Goal: Task Accomplishment & Management: Manage account settings

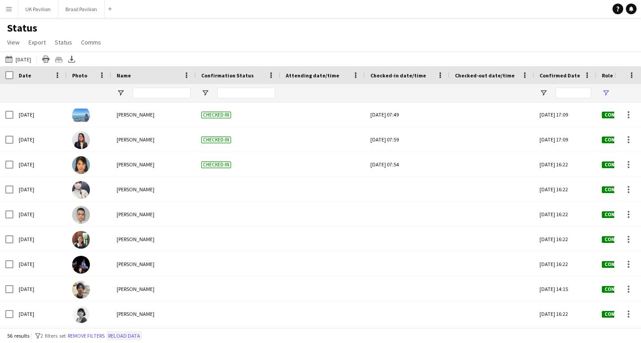
click at [142, 333] on button "Reload data" at bounding box center [124, 336] width 36 height 10
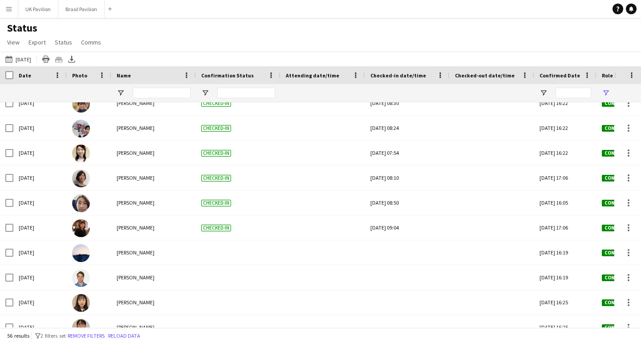
scroll to position [560, 0]
click at [92, 10] on button "Brasil Pavilion Close" at bounding box center [81, 8] width 46 height 17
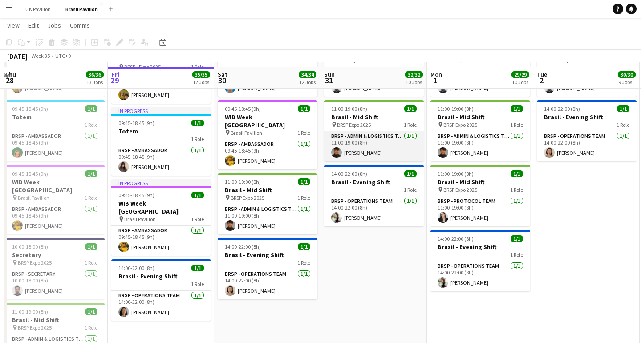
scroll to position [244, 0]
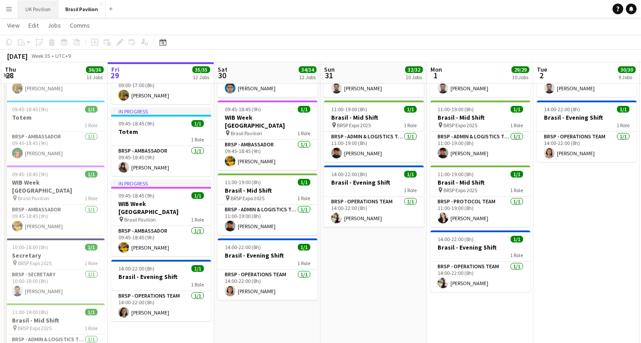
click at [45, 8] on button "UK Pavilion Close" at bounding box center [38, 8] width 40 height 17
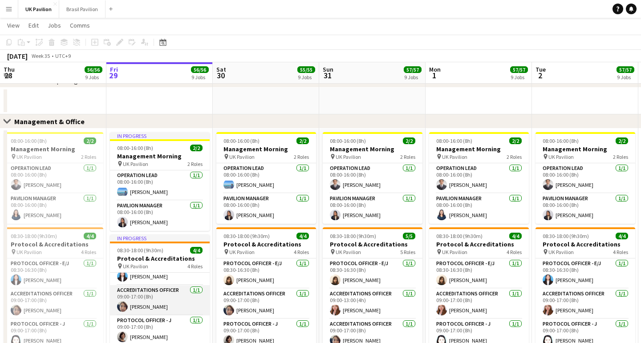
scroll to position [23, 0]
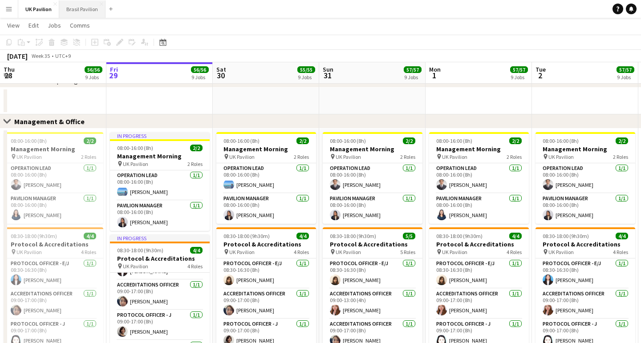
click at [93, 5] on button "Brasil Pavilion Close" at bounding box center [82, 8] width 46 height 17
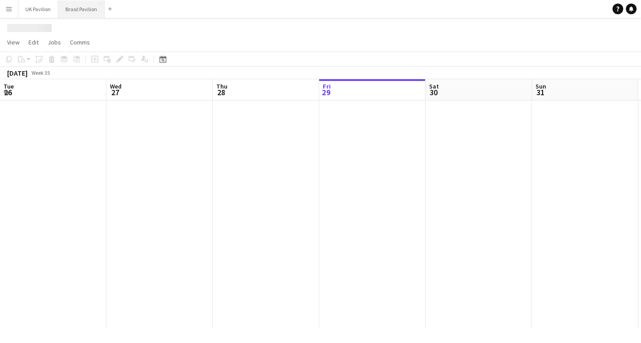
scroll to position [0, 213]
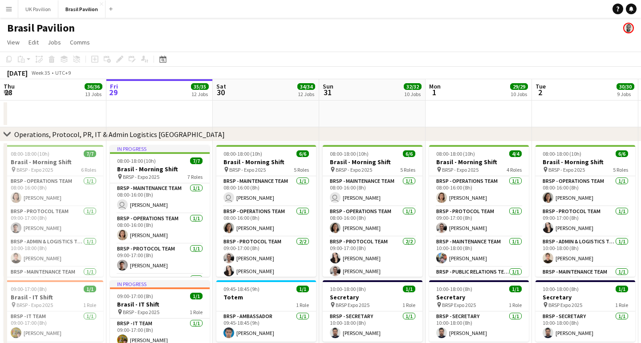
click at [14, 11] on button "Menu" at bounding box center [9, 9] width 18 height 18
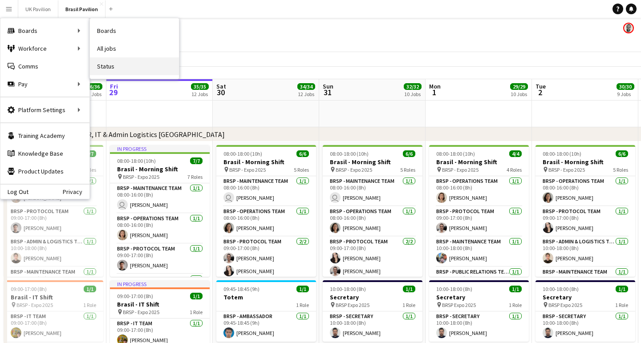
click at [117, 71] on link "Status" at bounding box center [134, 66] width 89 height 18
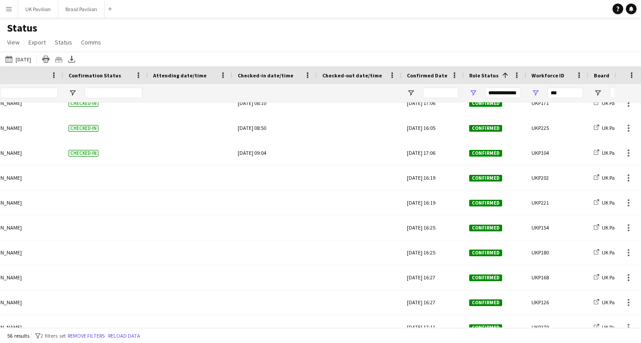
scroll to position [0, 186]
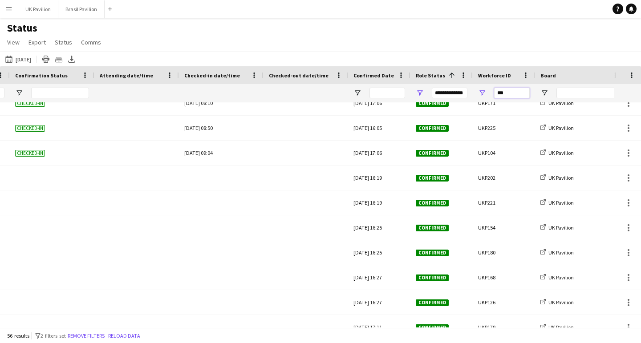
click at [510, 97] on input "***" at bounding box center [512, 93] width 36 height 11
type input "*"
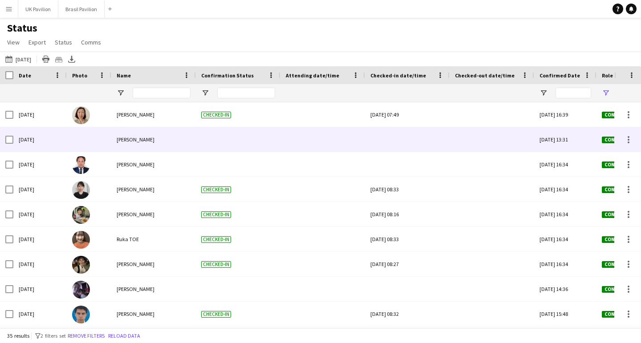
type input "****"
click at [415, 146] on div at bounding box center [407, 139] width 74 height 24
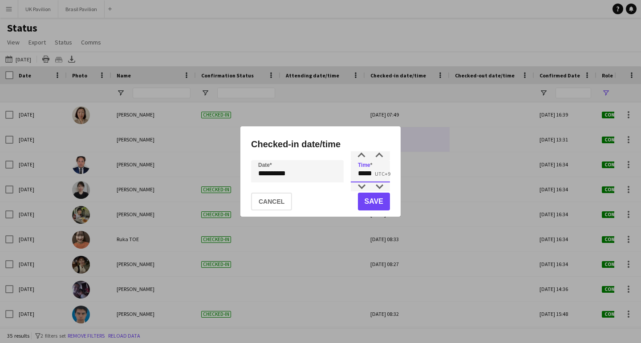
drag, startPoint x: 378, startPoint y: 175, endPoint x: 354, endPoint y: 176, distance: 24.0
click at [354, 176] on input "*****" at bounding box center [370, 171] width 39 height 22
type input "*****"
click at [365, 207] on button "Save" at bounding box center [374, 202] width 32 height 18
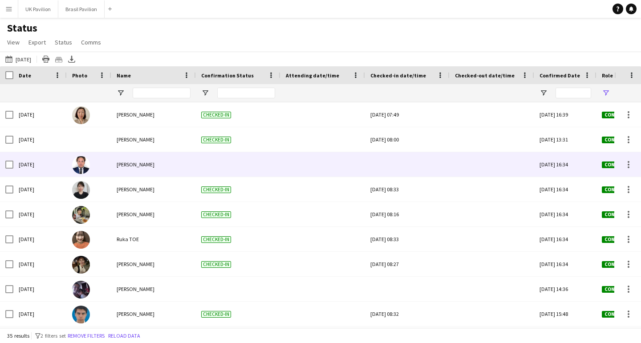
click at [394, 163] on div at bounding box center [407, 164] width 74 height 24
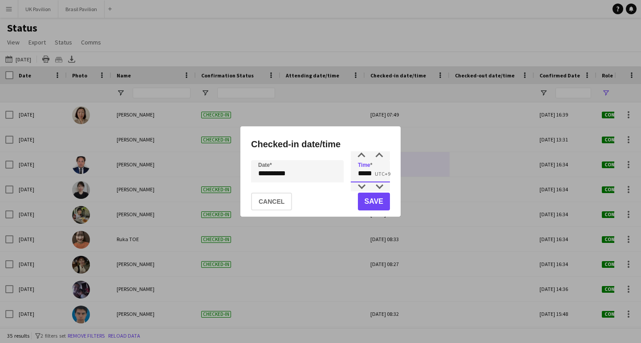
click at [376, 176] on input "*****" at bounding box center [370, 171] width 39 height 22
type input "*****"
click at [379, 203] on button "Save" at bounding box center [374, 202] width 32 height 18
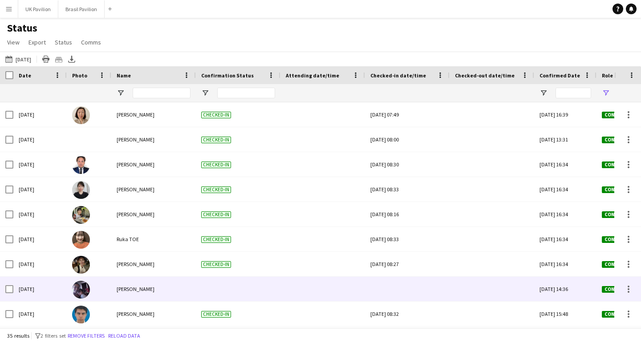
click at [405, 292] on div at bounding box center [407, 289] width 74 height 24
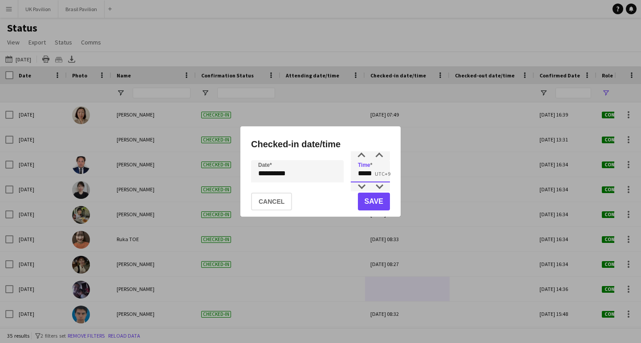
drag, startPoint x: 378, startPoint y: 178, endPoint x: 350, endPoint y: 179, distance: 27.6
click at [350, 179] on div "**********" at bounding box center [320, 171] width 139 height 22
type input "*****"
click at [366, 203] on button "Save" at bounding box center [374, 202] width 32 height 18
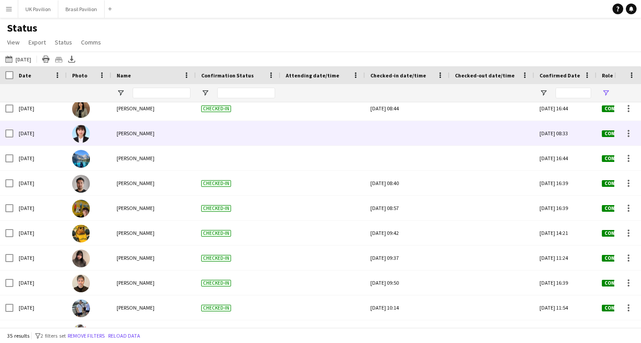
click at [401, 144] on div at bounding box center [407, 133] width 74 height 24
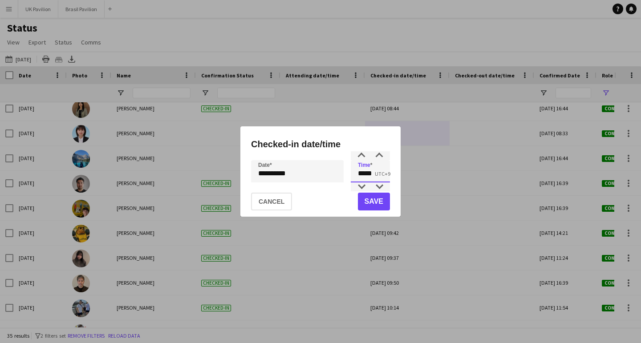
drag, startPoint x: 379, startPoint y: 173, endPoint x: 352, endPoint y: 172, distance: 27.2
click at [352, 172] on input "*****" at bounding box center [370, 171] width 39 height 22
type input "*****"
click at [368, 198] on button "Save" at bounding box center [374, 202] width 32 height 18
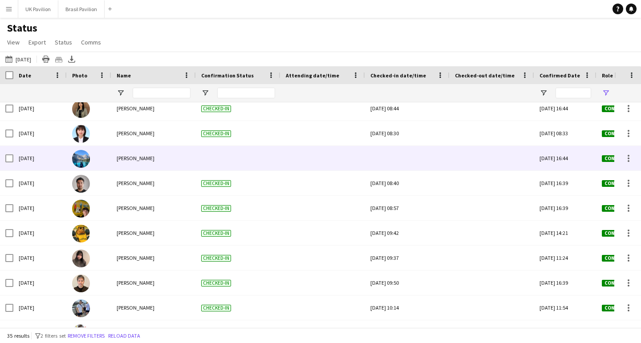
click at [408, 167] on div at bounding box center [407, 158] width 74 height 24
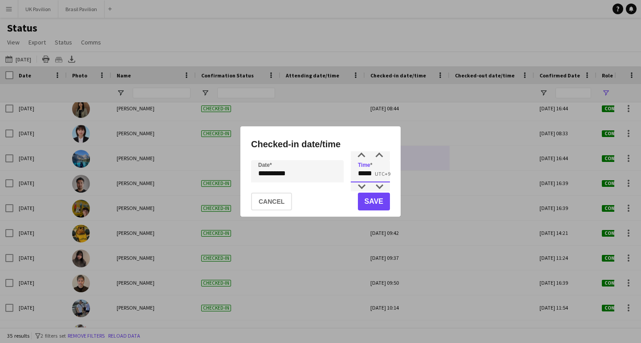
drag, startPoint x: 379, startPoint y: 175, endPoint x: 348, endPoint y: 175, distance: 30.7
click at [348, 175] on div "**********" at bounding box center [320, 171] width 139 height 22
type input "*****"
click at [372, 201] on button "Save" at bounding box center [374, 202] width 32 height 18
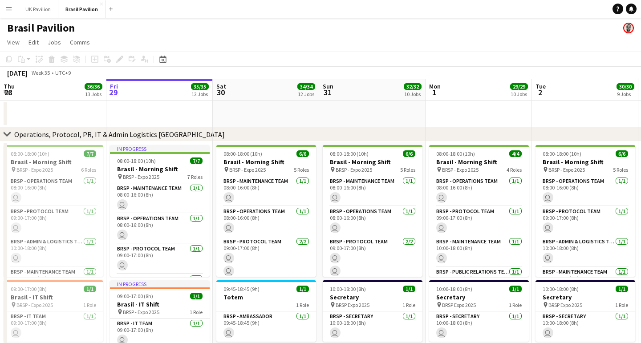
drag, startPoint x: 410, startPoint y: 136, endPoint x: 80, endPoint y: 63, distance: 337.8
click at [115, 63] on div "Add job Add linked Job Edit Edit linked Job Applicants" at bounding box center [116, 59] width 68 height 11
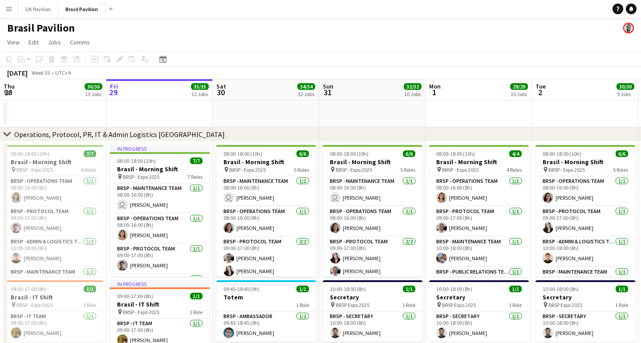
click at [11, 7] on app-icon "Menu" at bounding box center [8, 8] width 7 height 7
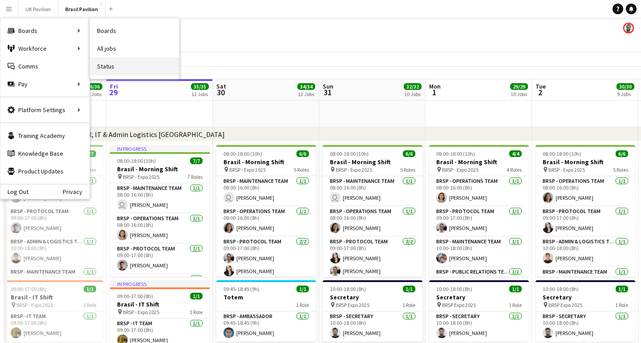
click at [111, 69] on link "Status" at bounding box center [134, 66] width 89 height 18
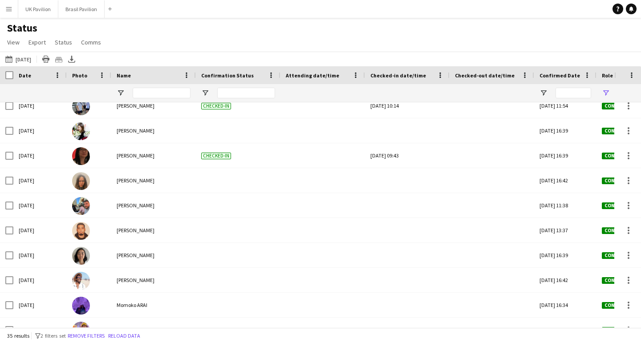
scroll to position [433, 0]
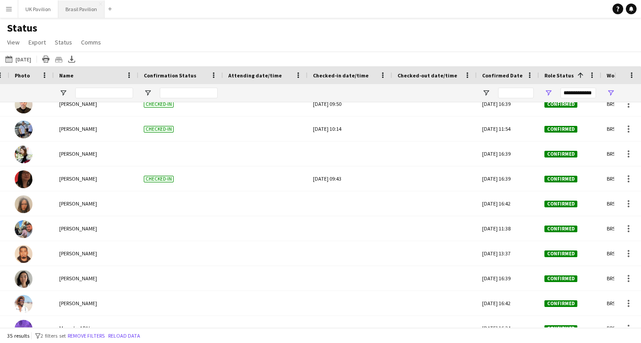
click at [83, 9] on button "Brasil Pavilion Close" at bounding box center [81, 8] width 46 height 17
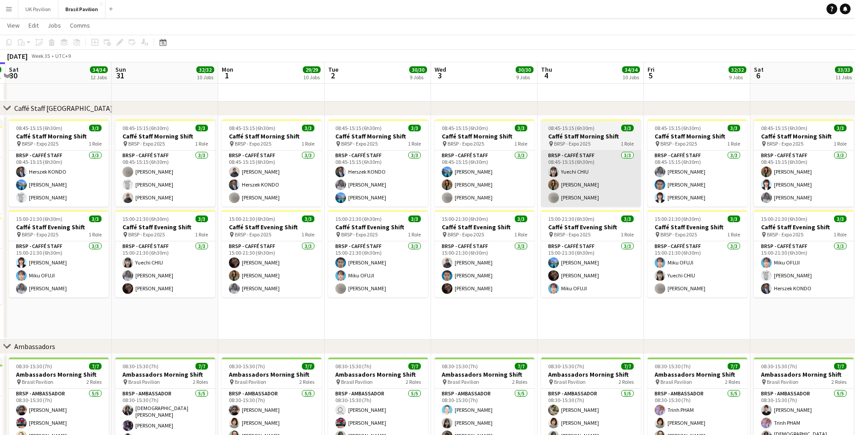
scroll to position [0, 419]
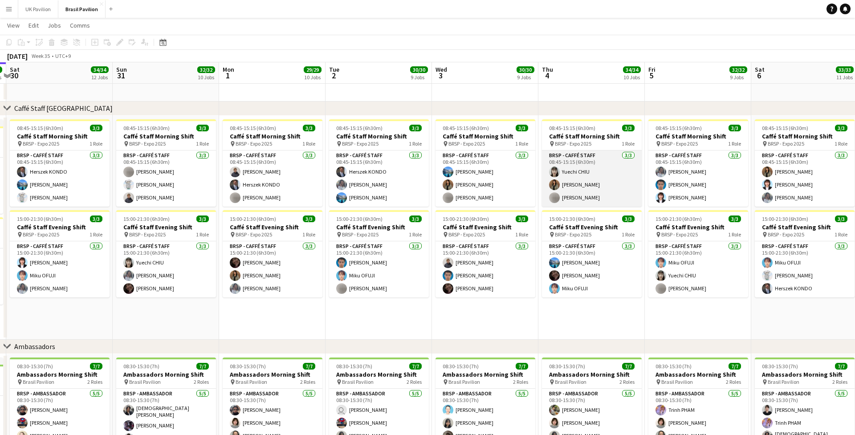
click at [592, 204] on app-card-role "BRSP - Caffé Staff [DATE] 08:45-15:15 (6h30m) [PERSON_NAME] [PERSON_NAME] [PERS…" at bounding box center [592, 178] width 100 height 56
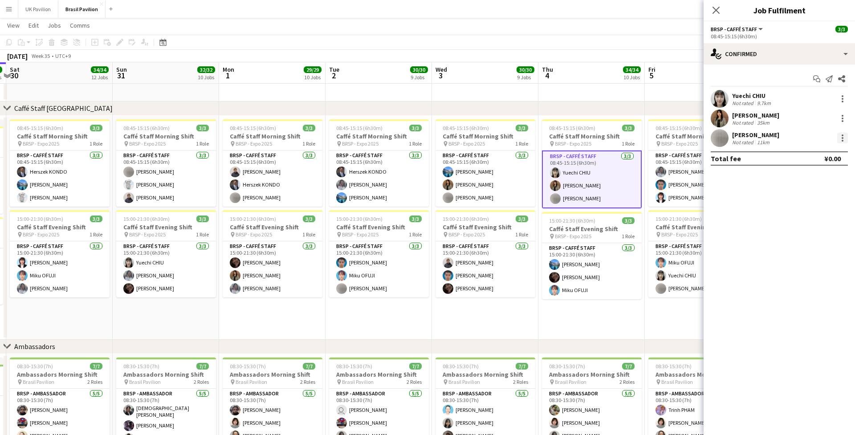
click at [641, 143] on div at bounding box center [842, 138] width 11 height 11
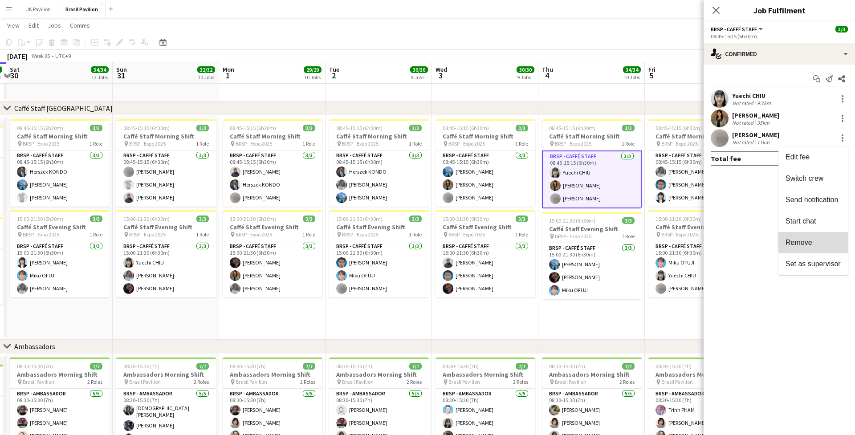
click at [641, 243] on span "Remove" at bounding box center [798, 243] width 27 height 8
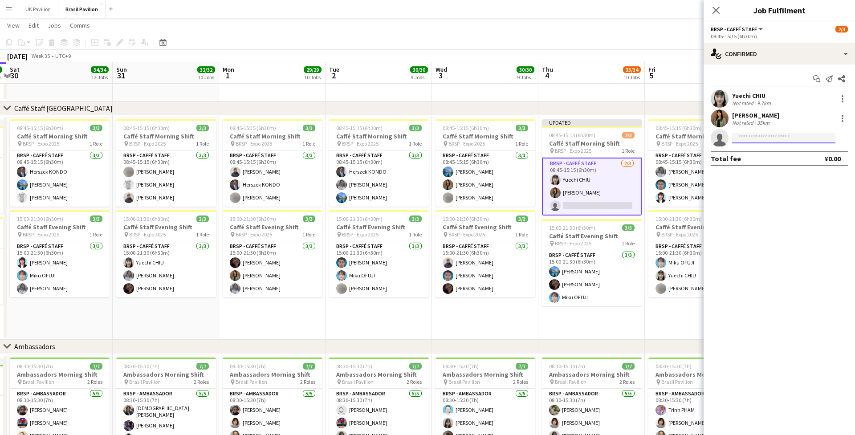
click at [641, 140] on input at bounding box center [783, 138] width 103 height 11
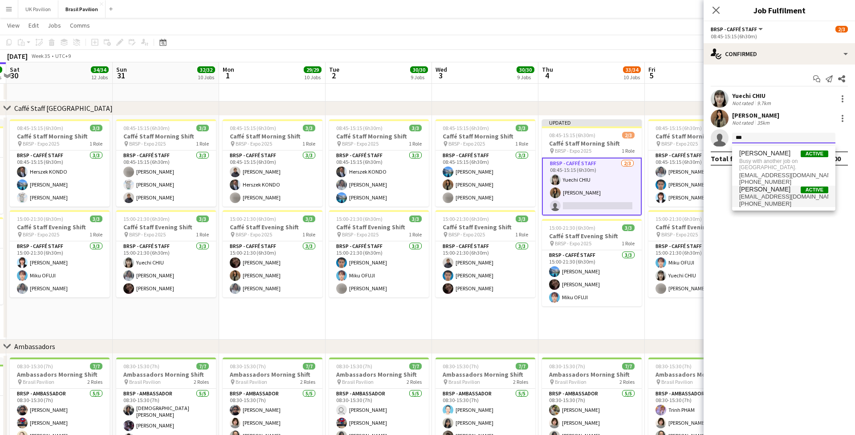
type input "***"
click at [641, 200] on span "[EMAIL_ADDRESS][DOMAIN_NAME]" at bounding box center [783, 196] width 89 height 7
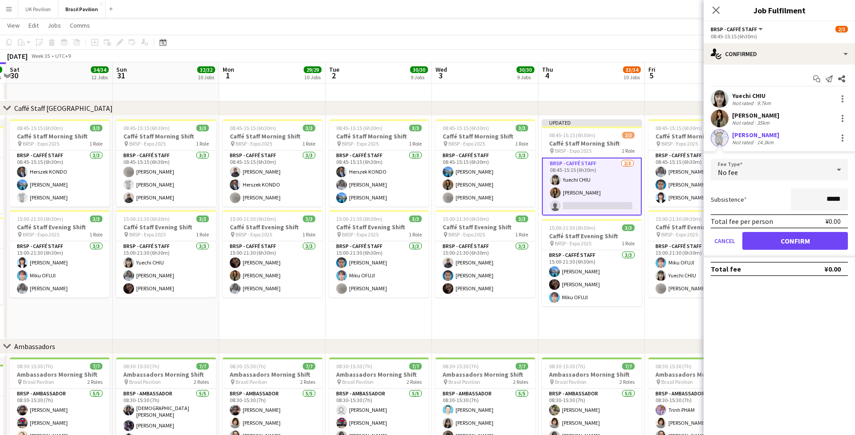
click at [641, 244] on button "Confirm" at bounding box center [794, 241] width 105 height 18
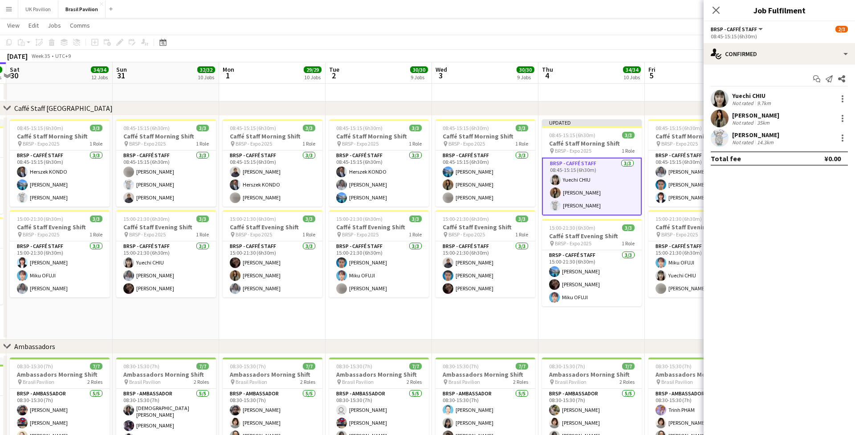
click at [641, 12] on icon "Close pop-in" at bounding box center [715, 10] width 7 height 7
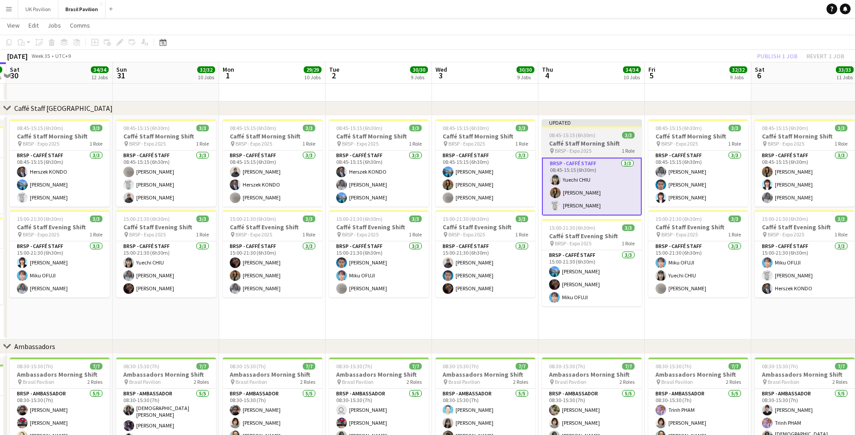
click at [595, 145] on h3 "Caffé Staff Morning Shift" at bounding box center [592, 143] width 100 height 8
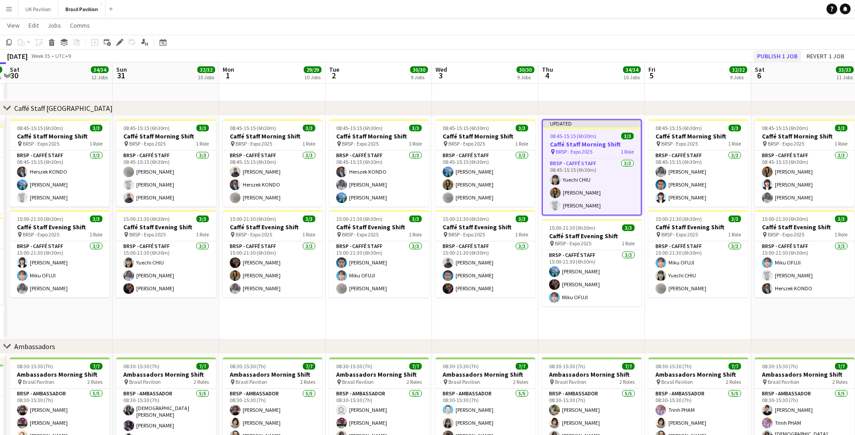
click at [641, 58] on button "Publish 1 job" at bounding box center [777, 56] width 48 height 12
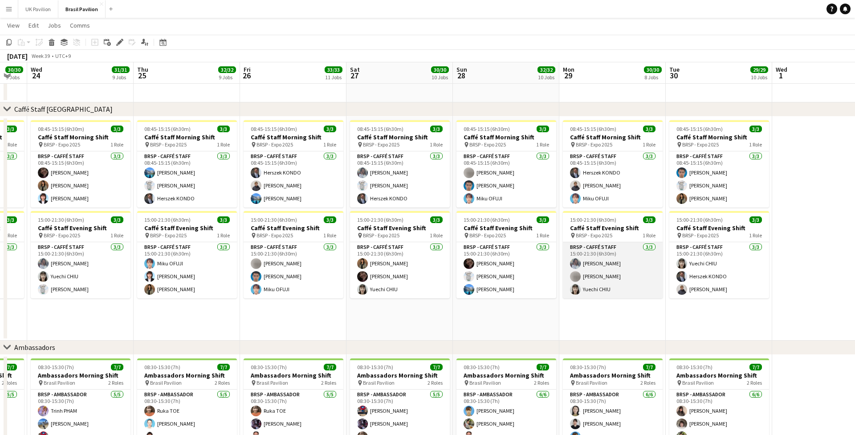
scroll to position [0, 399]
click at [623, 289] on app-card-role "BRSP - Caffé Staff [DATE] 15:00-21:30 (6h30m) Kano [PERSON_NAME] [PERSON_NAME] …" at bounding box center [614, 270] width 100 height 56
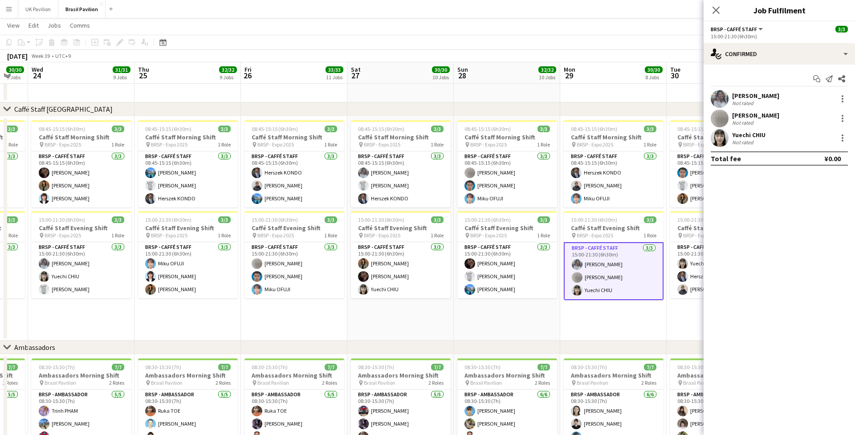
scroll to position [0, 397]
click at [641, 122] on div at bounding box center [842, 118] width 11 height 11
click at [641, 225] on span "Remove" at bounding box center [798, 223] width 27 height 8
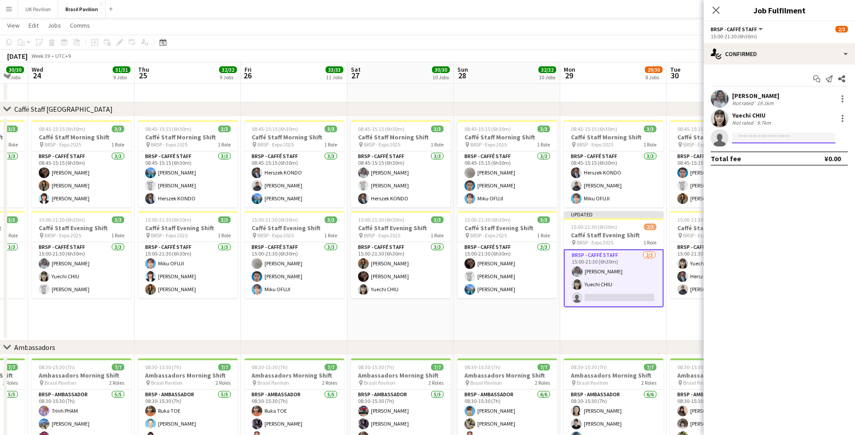
click at [641, 138] on input at bounding box center [783, 138] width 103 height 11
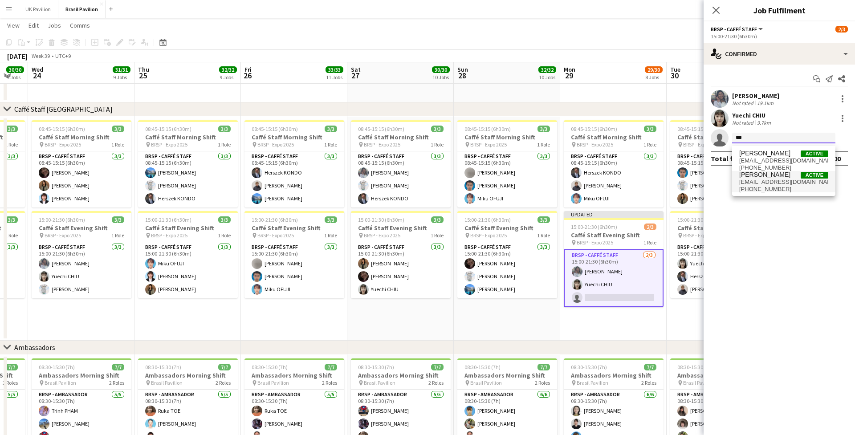
type input "***"
click at [641, 186] on span "[EMAIL_ADDRESS][DOMAIN_NAME]" at bounding box center [783, 181] width 89 height 7
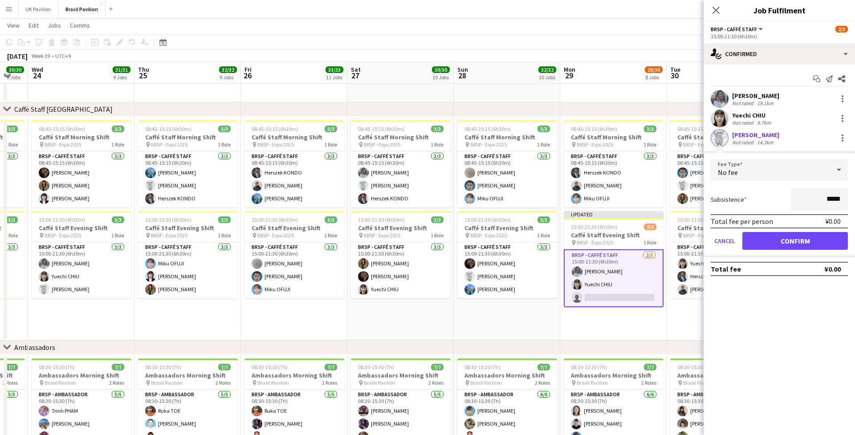
click at [641, 243] on button "Confirm" at bounding box center [794, 241] width 105 height 18
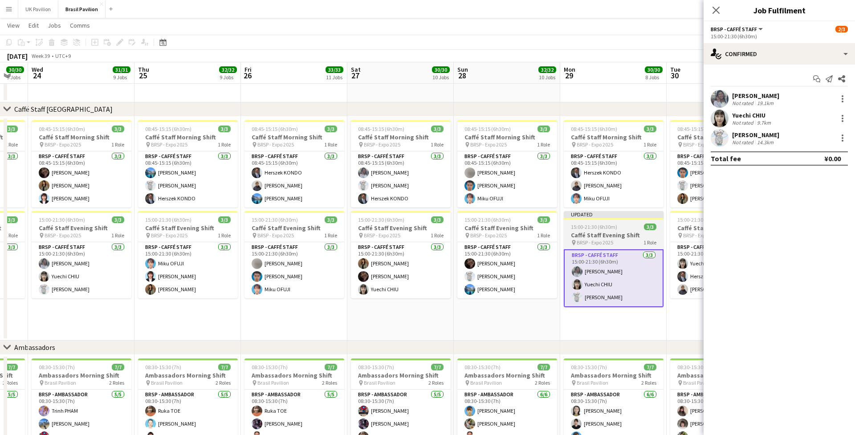
drag, startPoint x: 608, startPoint y: 237, endPoint x: 612, endPoint y: 220, distance: 17.4
click at [608, 237] on app-job-card "Updated 15:00-21:30 (6h30m) 3/3 Caffé Staff Evening Shift pin BRSP - Expo 2025 …" at bounding box center [614, 259] width 100 height 96
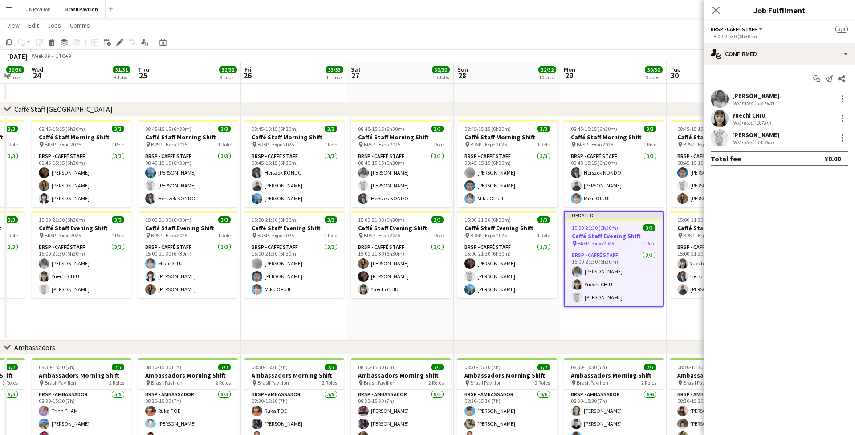
click at [641, 10] on icon at bounding box center [715, 10] width 7 height 7
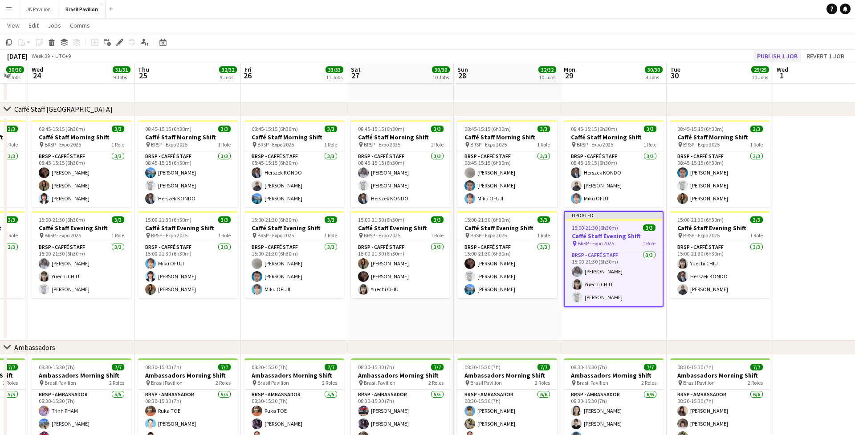
click at [641, 58] on button "Publish 1 job" at bounding box center [777, 56] width 48 height 12
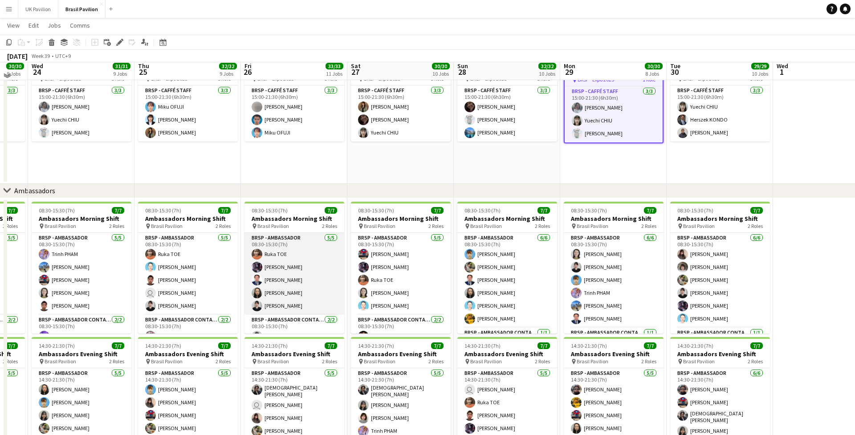
scroll to position [1055, 0]
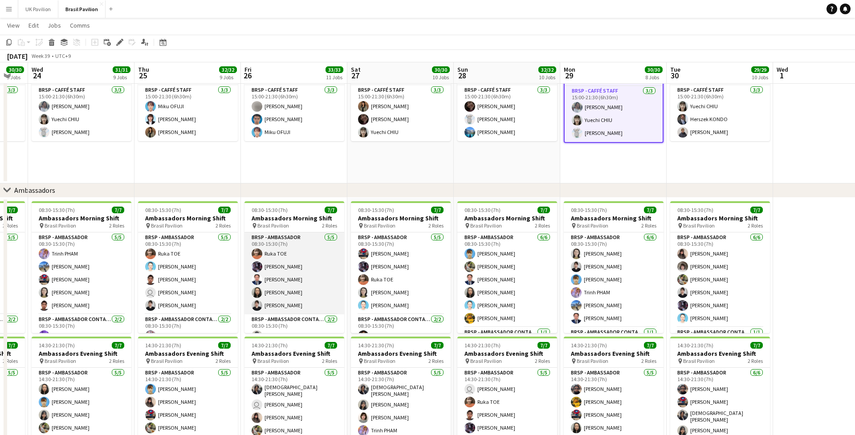
click at [295, 311] on app-card-role "BRSP - Ambassador [DATE] 08:30-15:30 (7h) Ruka TOE [PERSON_NAME] [PERSON_NAME] …" at bounding box center [294, 273] width 100 height 82
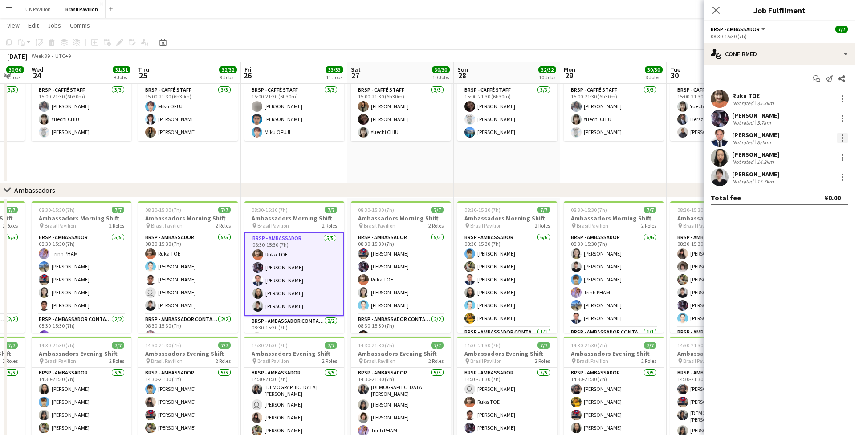
click at [641, 138] on div at bounding box center [842, 138] width 11 height 11
click at [641, 244] on span "Remove" at bounding box center [798, 243] width 27 height 8
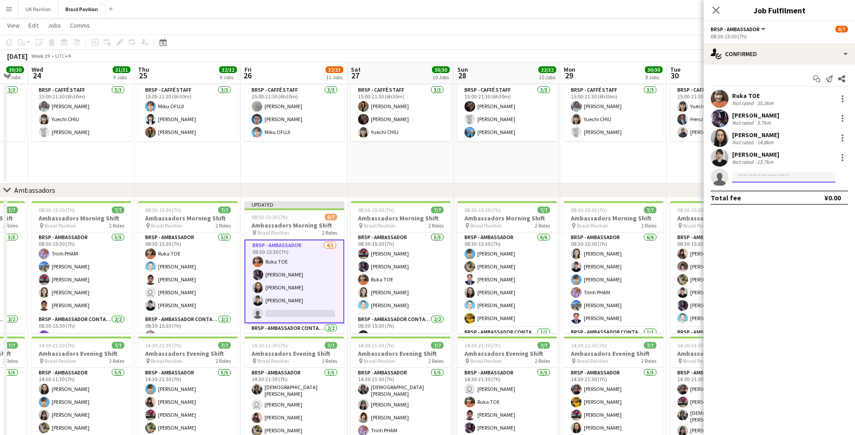
click at [641, 182] on input at bounding box center [783, 177] width 103 height 11
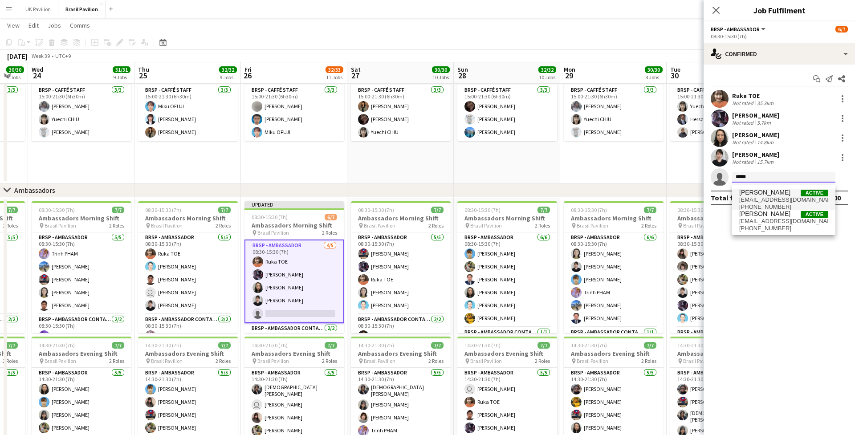
type input "*****"
click at [641, 203] on span "[EMAIL_ADDRESS][DOMAIN_NAME]" at bounding box center [783, 199] width 89 height 7
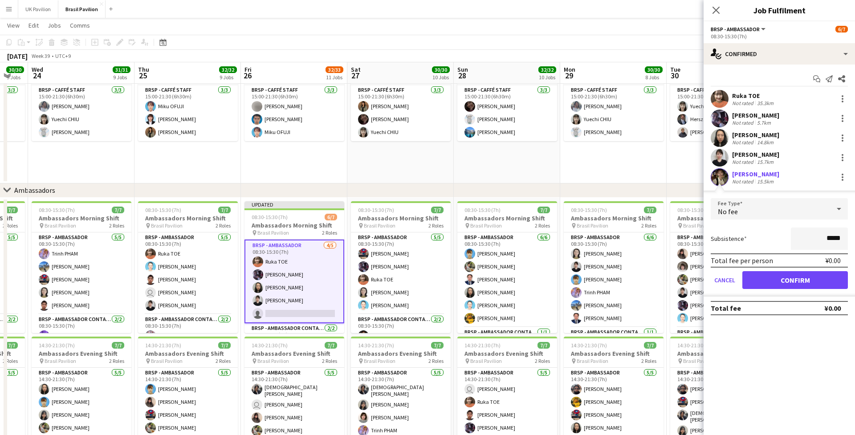
click at [641, 284] on button "Confirm" at bounding box center [794, 280] width 105 height 18
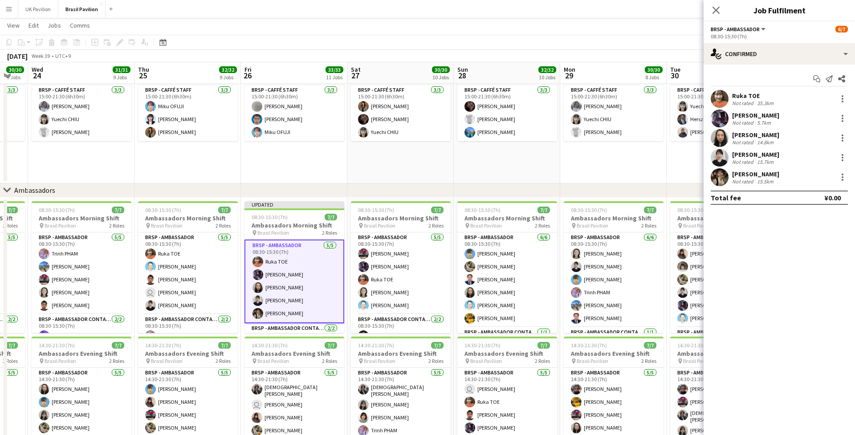
drag, startPoint x: 714, startPoint y: 8, endPoint x: 699, endPoint y: 15, distance: 15.7
click at [641, 8] on icon at bounding box center [715, 10] width 7 height 7
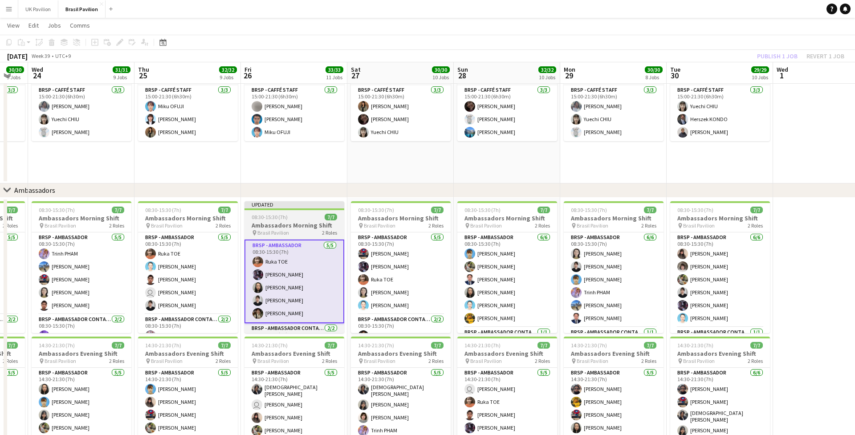
click at [275, 229] on h3 "Ambassadors Morning Shift" at bounding box center [294, 225] width 100 height 8
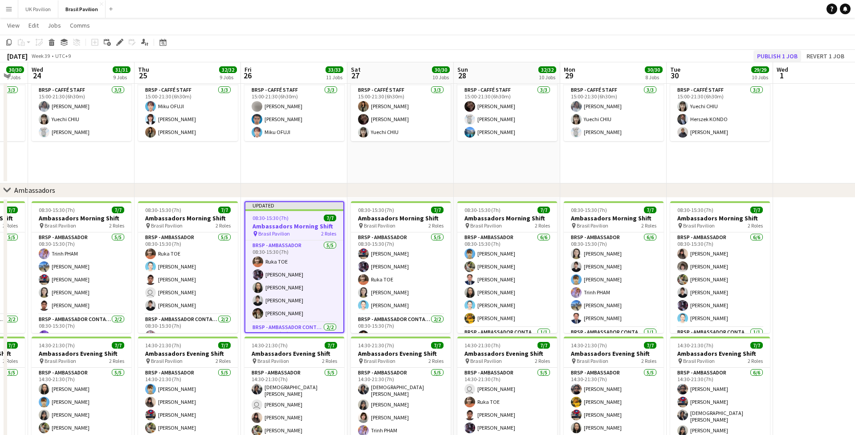
click at [641, 56] on button "Publish 1 job" at bounding box center [777, 56] width 48 height 12
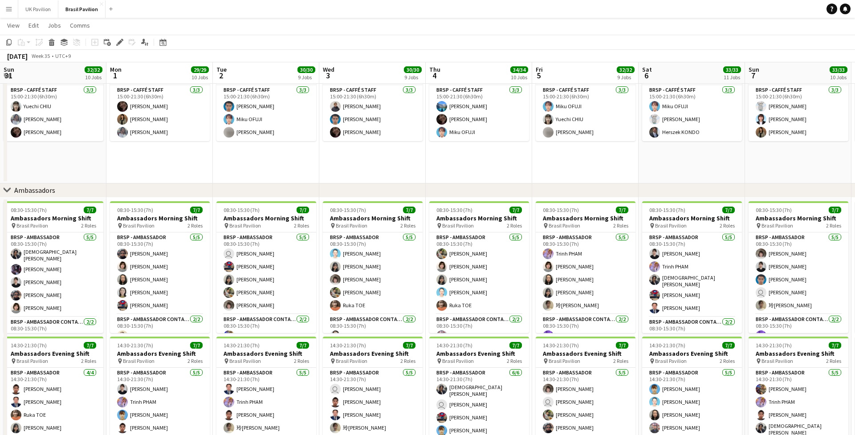
scroll to position [0, 308]
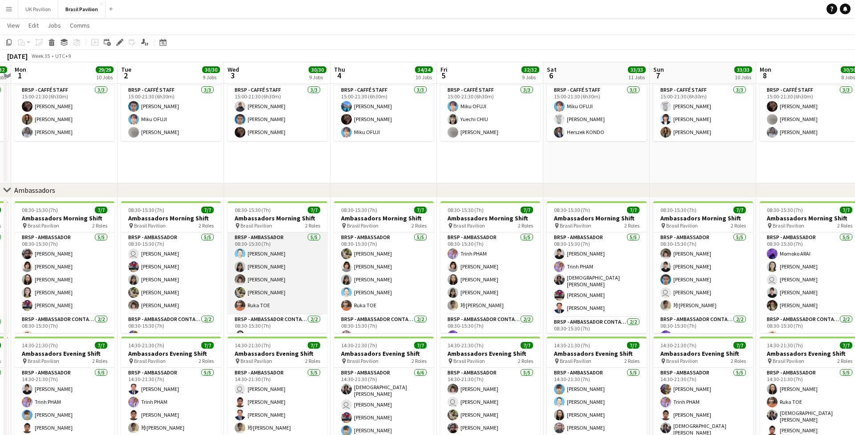
click at [274, 295] on app-card-role "BRSP - Ambassador [DATE] 08:30-15:30 (7h) [PERSON_NAME] [PERSON_NAME] [PERSON_N…" at bounding box center [277, 273] width 100 height 82
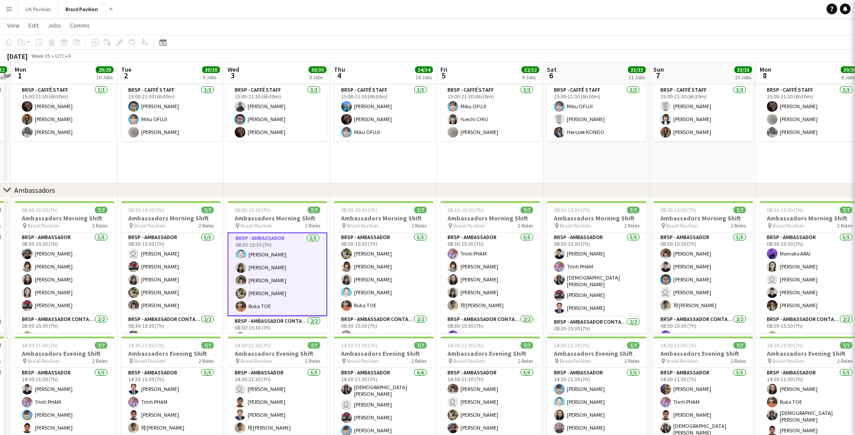
scroll to position [0, 311]
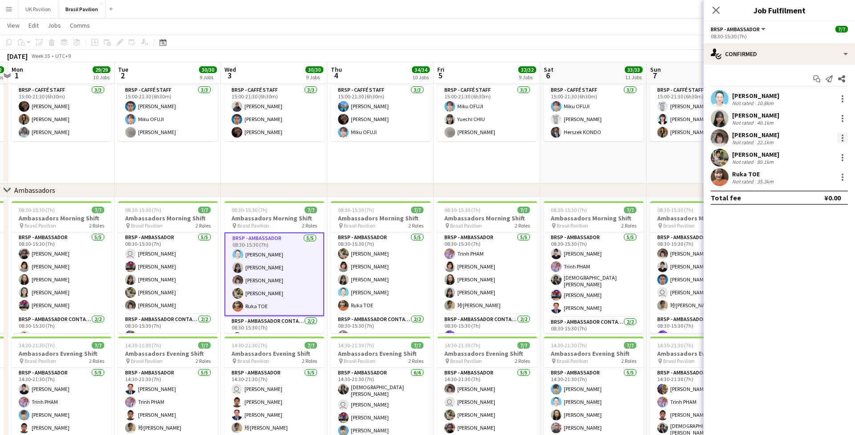
click at [641, 139] on div at bounding box center [842, 138] width 11 height 11
click at [641, 176] on span "Switch crew" at bounding box center [804, 178] width 38 height 8
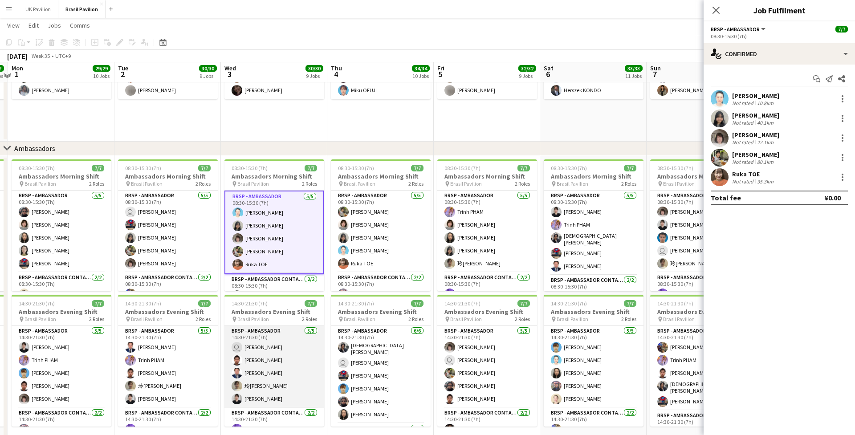
scroll to position [0, 0]
click at [270, 343] on app-card-role "BRSP - Ambassador [DATE] 14:30-21:30 (7h) user [PERSON_NAME] [PERSON_NAME] [PER…" at bounding box center [274, 367] width 100 height 82
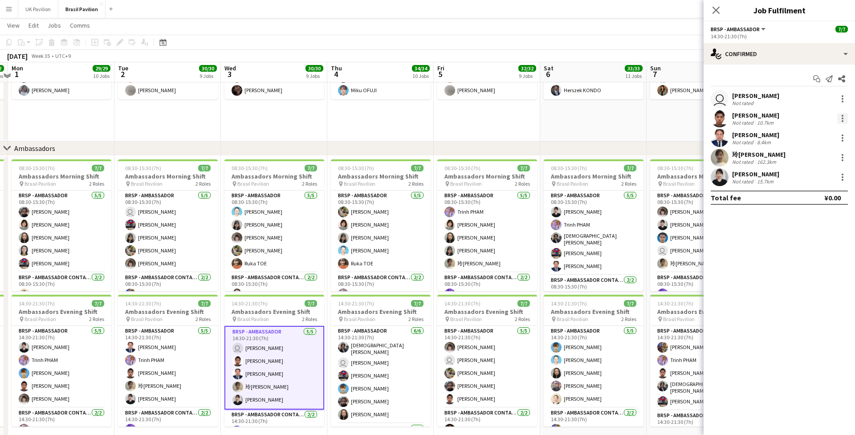
click at [641, 119] on div at bounding box center [842, 118] width 11 height 11
click at [641, 160] on span "Switch with" at bounding box center [803, 159] width 36 height 8
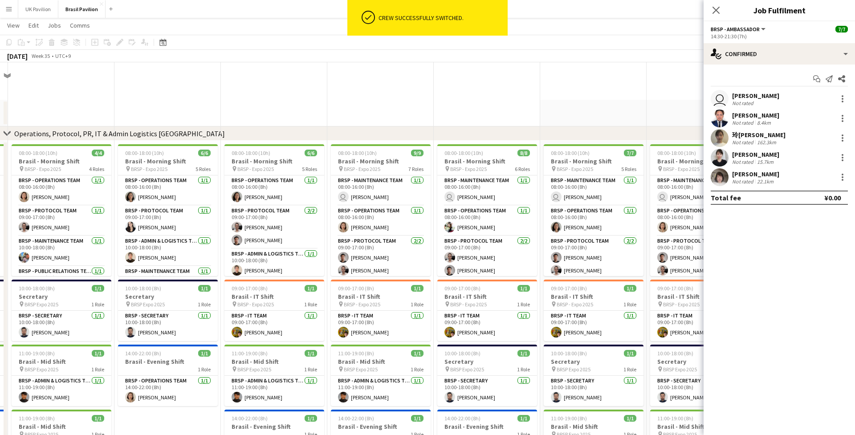
scroll to position [1109, 0]
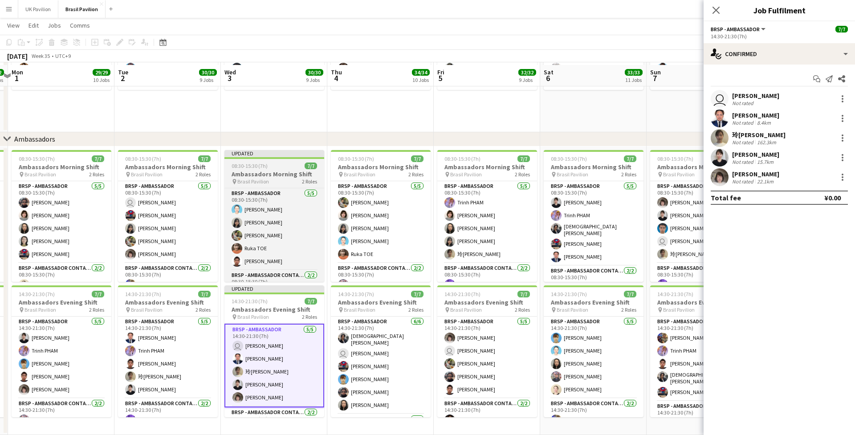
click at [273, 177] on h3 "Ambassadors Morning Shift" at bounding box center [274, 174] width 100 height 8
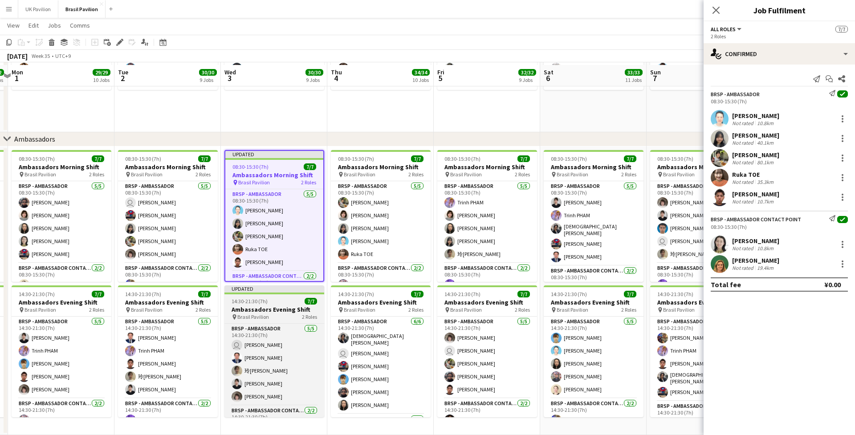
click at [271, 306] on h3 "Ambassadors Evening Shift" at bounding box center [274, 309] width 100 height 8
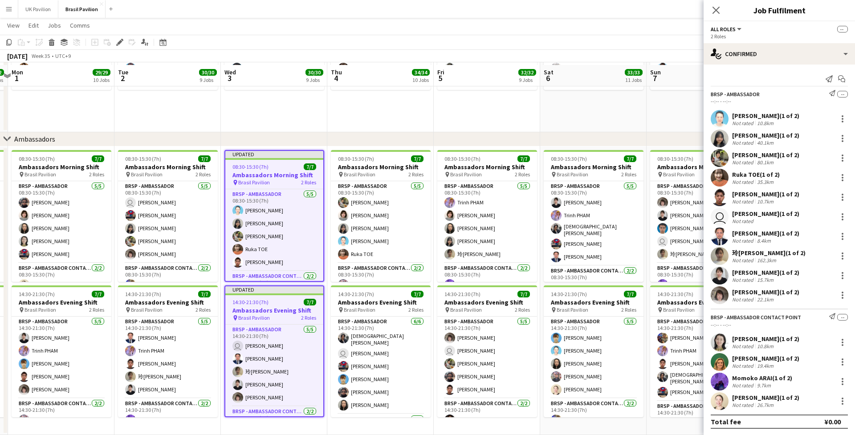
scroll to position [0, 312]
click at [641, 10] on icon at bounding box center [715, 10] width 8 height 8
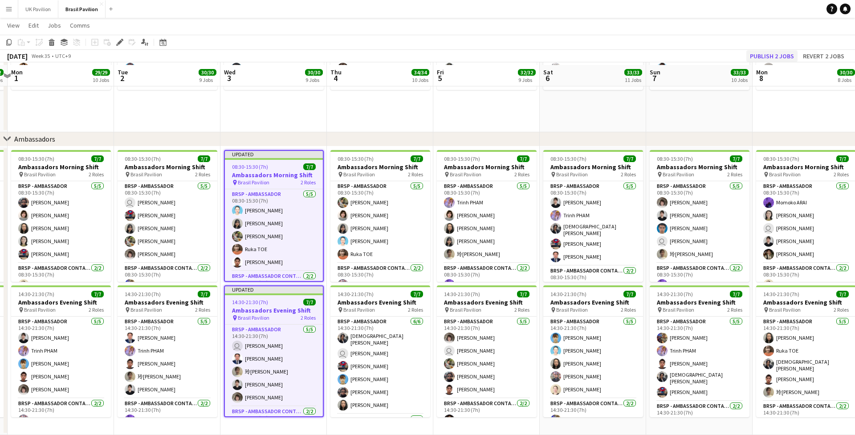
click at [641, 54] on button "Publish 2 jobs" at bounding box center [771, 56] width 51 height 12
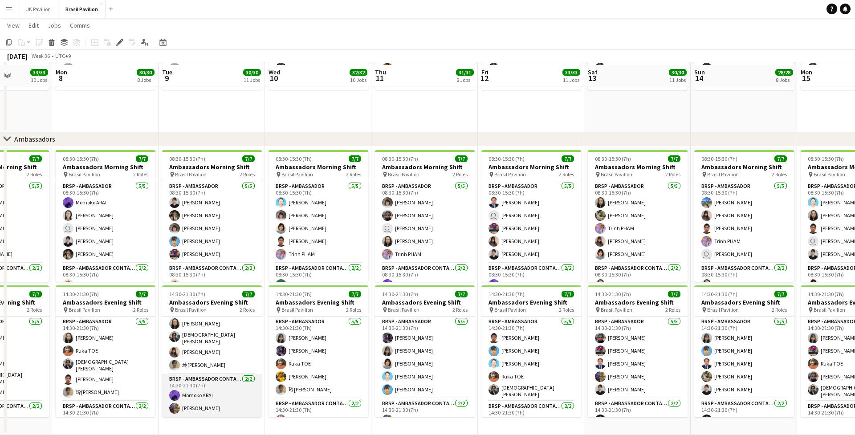
scroll to position [38, 0]
click at [196, 343] on app-card-role "BRSP - Ambassador Contact Point [DATE] 14:30-21:30 (7h) [PERSON_NAME]" at bounding box center [212, 395] width 100 height 43
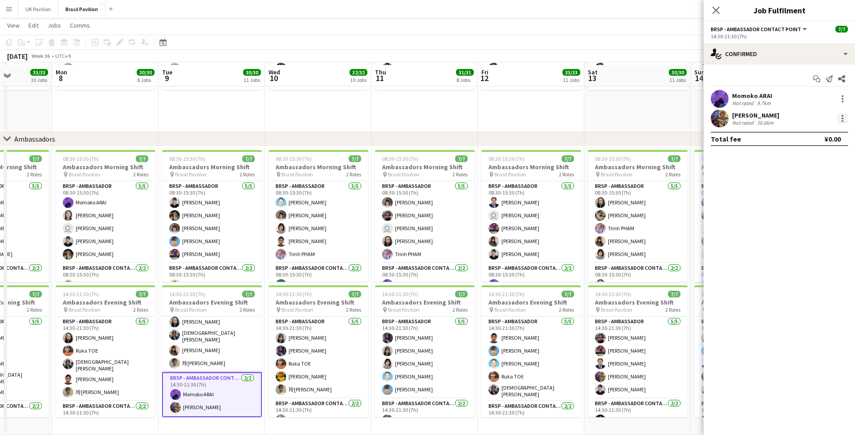
click at [641, 123] on div at bounding box center [842, 118] width 11 height 11
click at [641, 160] on span "Switch crew" at bounding box center [804, 159] width 38 height 8
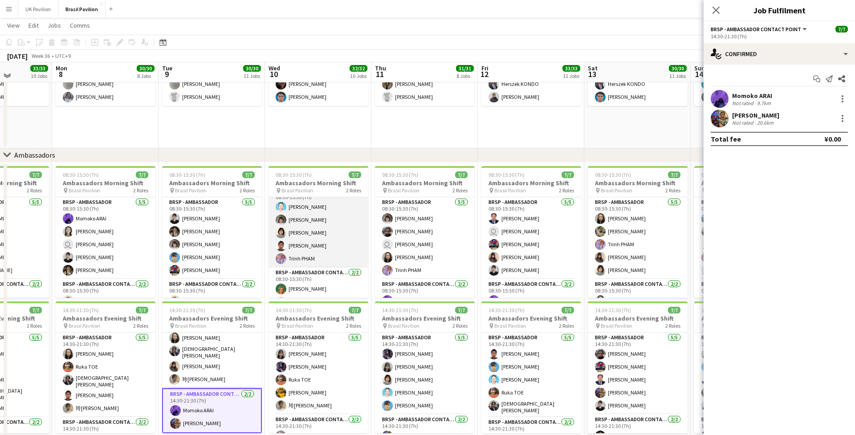
scroll to position [12, 0]
click at [320, 264] on app-card-role "BRSP - Ambassador [DATE] 08:30-15:30 (7h) [PERSON_NAME] [PERSON_NAME] [PERSON_N…" at bounding box center [318, 227] width 100 height 82
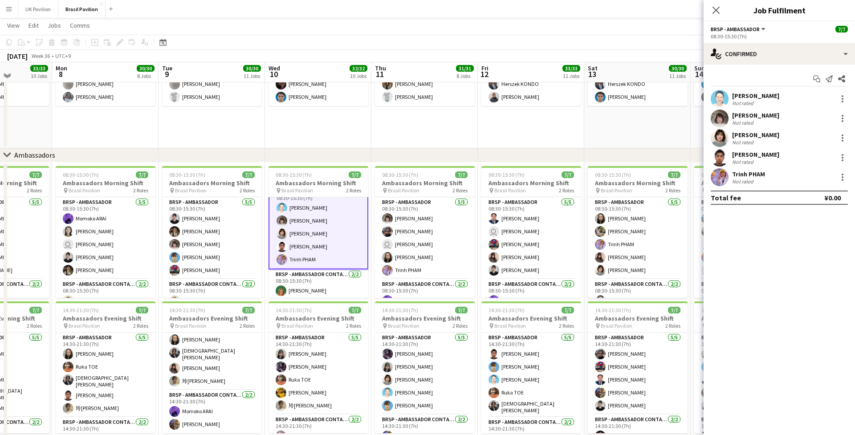
scroll to position [0, 268]
click at [641, 160] on div at bounding box center [842, 157] width 11 height 11
click at [641, 201] on span "Switch with" at bounding box center [803, 198] width 36 height 8
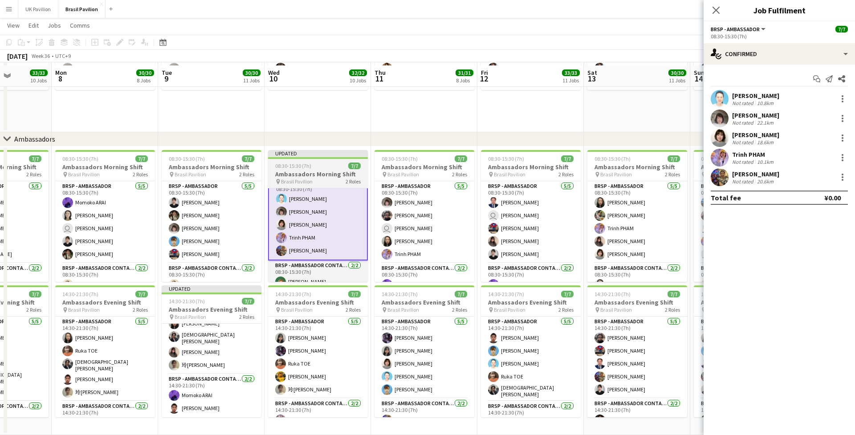
scroll to position [1110, 0]
click at [302, 164] on span "08:30-15:30 (7h)" at bounding box center [293, 165] width 36 height 7
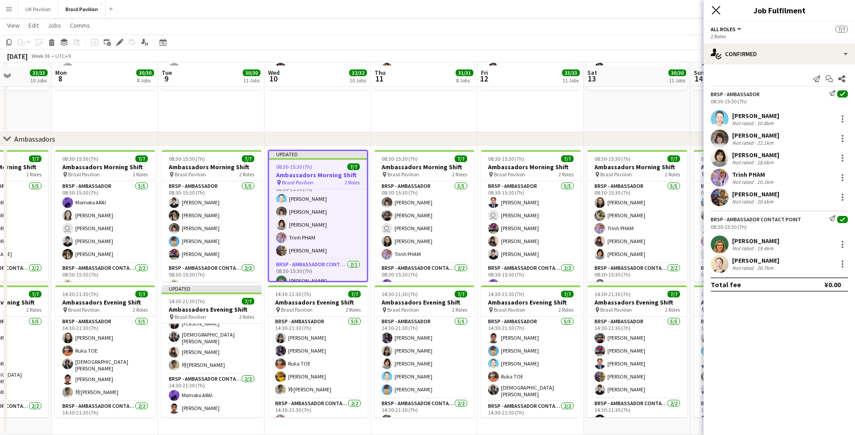
click at [641, 8] on icon "Close pop-in" at bounding box center [715, 10] width 8 height 8
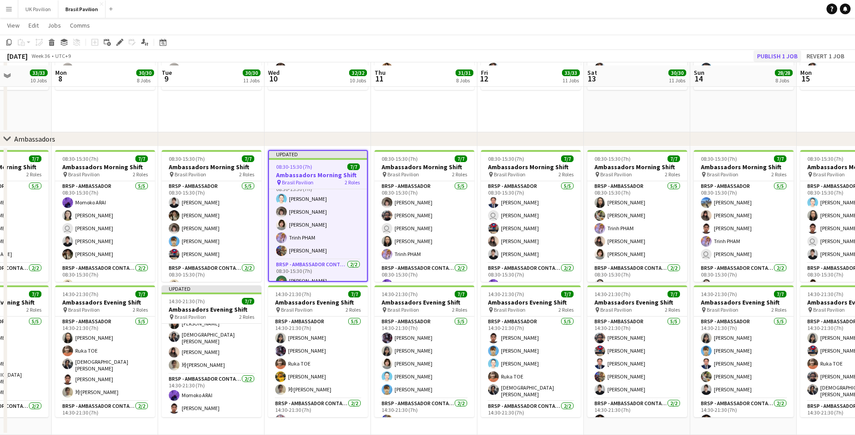
click at [641, 53] on button "Publish 1 job" at bounding box center [777, 56] width 48 height 12
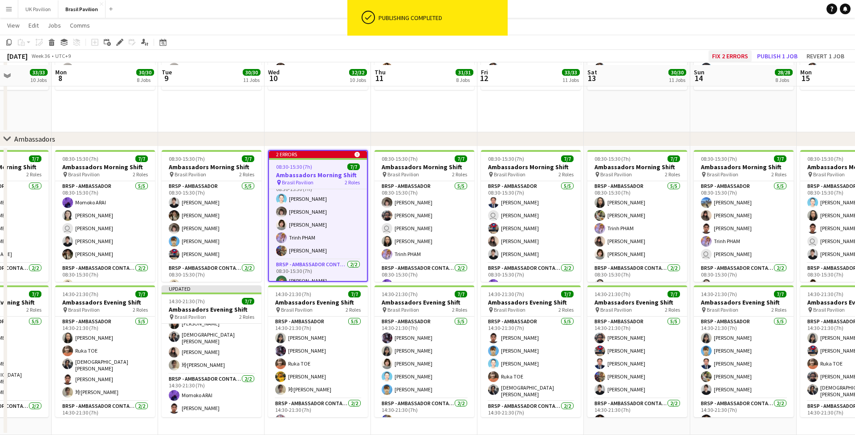
click at [641, 56] on button "Fix 2 errors" at bounding box center [729, 56] width 43 height 12
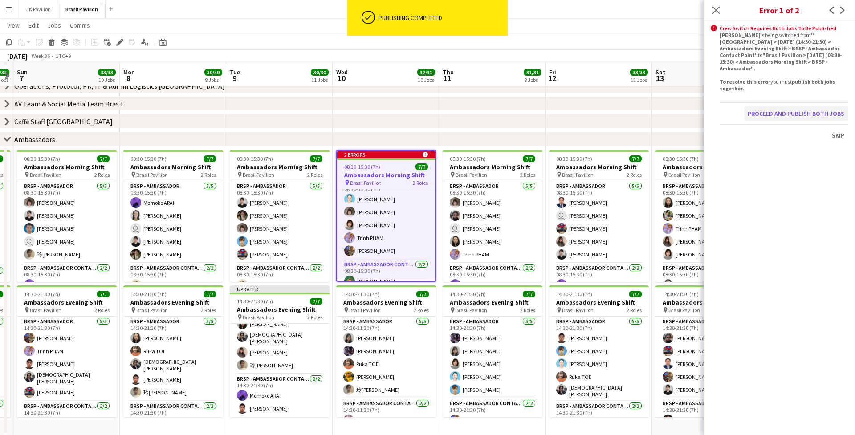
scroll to position [50, 0]
click at [641, 121] on button "Proceed and publish both jobs" at bounding box center [796, 113] width 104 height 14
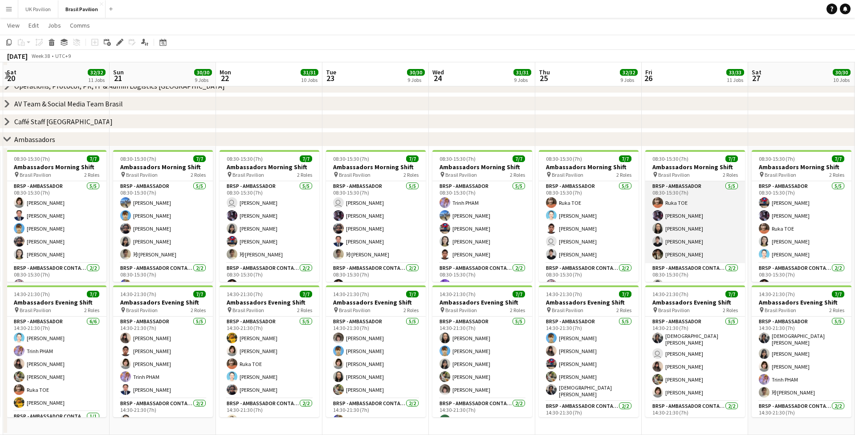
scroll to position [0, 369]
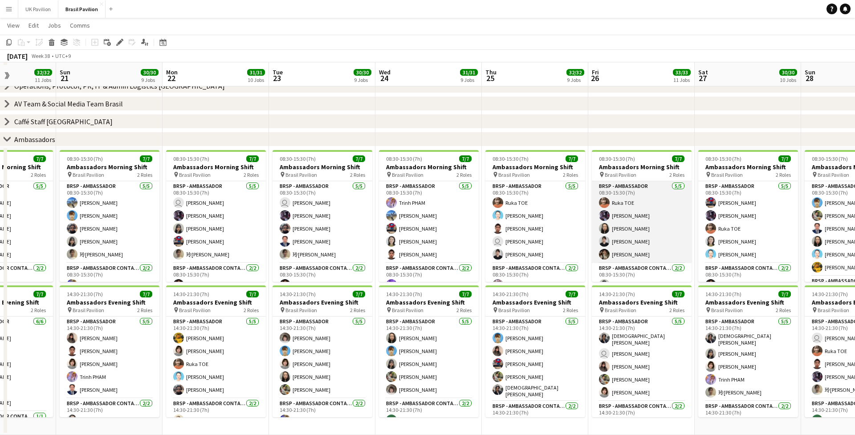
click at [634, 245] on app-card-role "BRSP - Ambassador [DATE] 08:30-15:30 (7h) Ruka TOE [PERSON_NAME] [PERSON_NAME] …" at bounding box center [642, 222] width 100 height 82
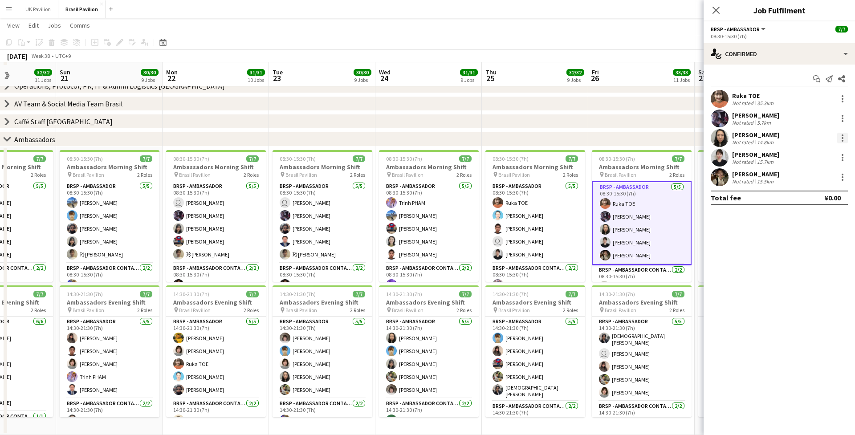
click at [641, 140] on div at bounding box center [842, 138] width 11 height 11
click at [641, 178] on span "Switch crew" at bounding box center [804, 178] width 38 height 8
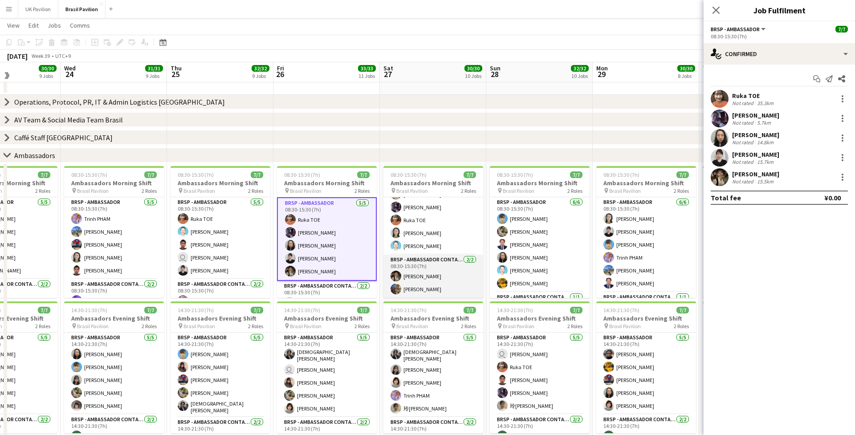
scroll to position [38, 0]
click at [436, 287] on app-card-role "BRSP - Ambassador Contact Point [DATE] 08:30-15:30 (7h) [PERSON_NAME] [PERSON_N…" at bounding box center [433, 276] width 100 height 43
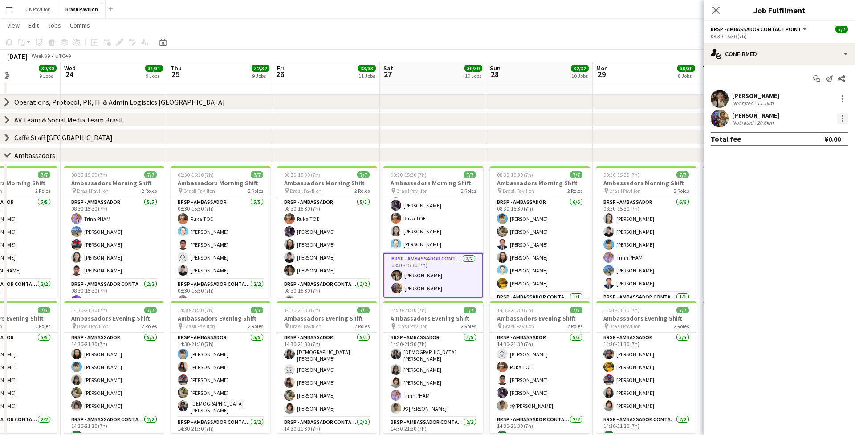
click at [641, 121] on div at bounding box center [842, 118] width 11 height 11
click at [641, 155] on span "Switch with" at bounding box center [803, 159] width 36 height 8
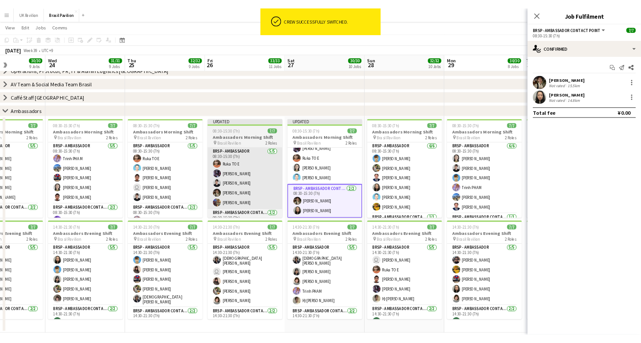
scroll to position [50, 0]
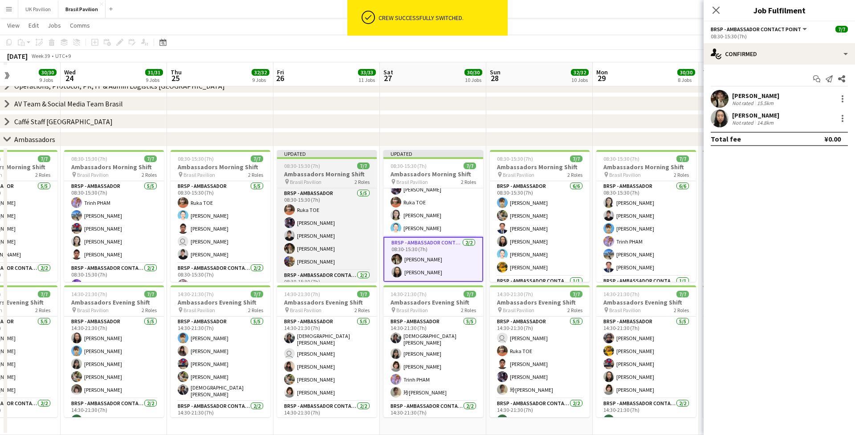
click at [324, 171] on h3 "Ambassadors Morning Shift" at bounding box center [327, 174] width 100 height 8
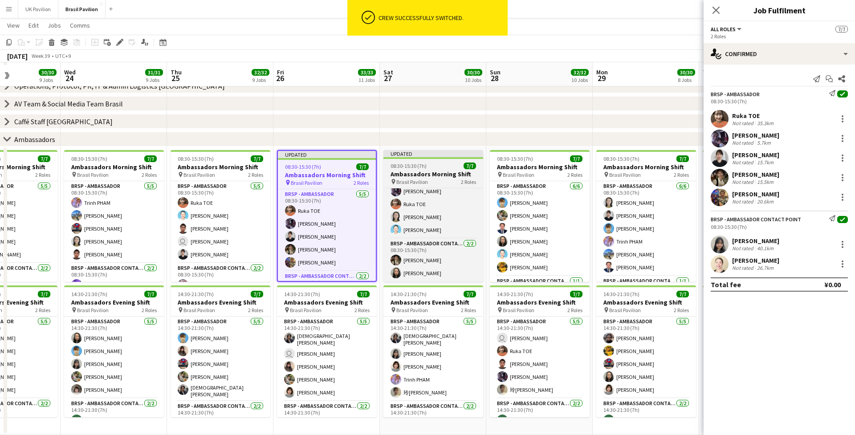
click at [414, 171] on h3 "Ambassadors Morning Shift" at bounding box center [433, 174] width 100 height 8
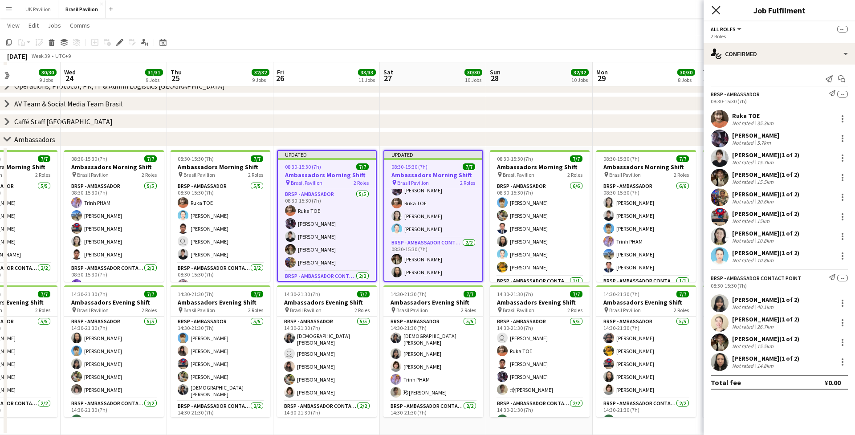
click at [641, 11] on icon at bounding box center [715, 10] width 8 height 8
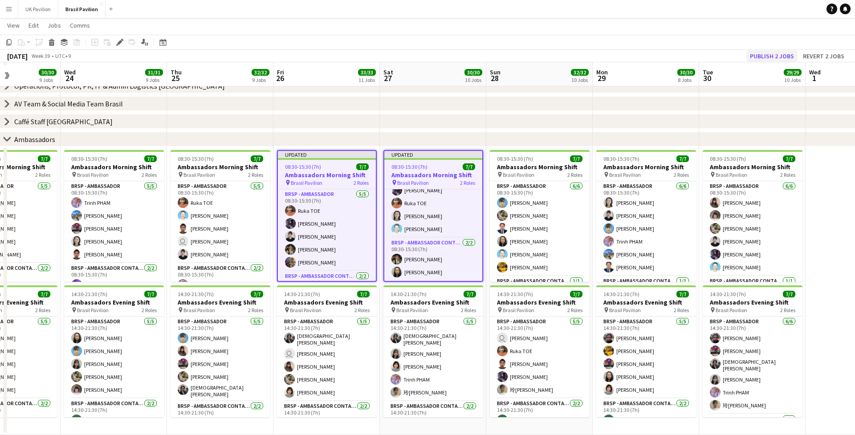
click at [641, 59] on button "Publish 2 jobs" at bounding box center [771, 56] width 51 height 12
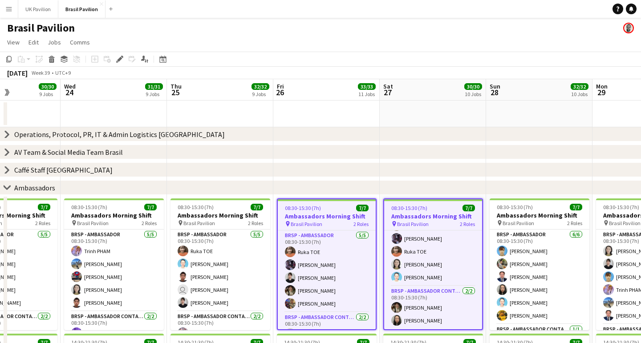
scroll to position [0, 0]
click at [5, 138] on icon "chevron-right" at bounding box center [7, 134] width 7 height 7
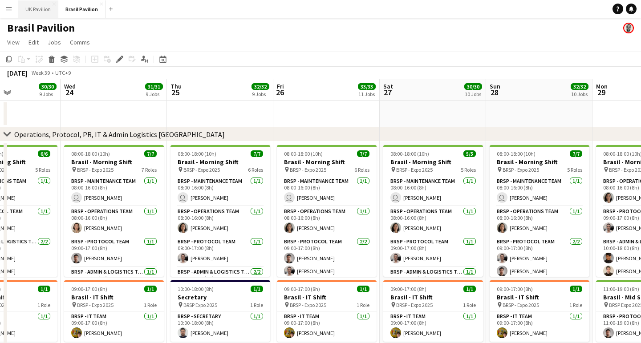
click at [45, 9] on button "UK Pavilion Close" at bounding box center [38, 8] width 40 height 17
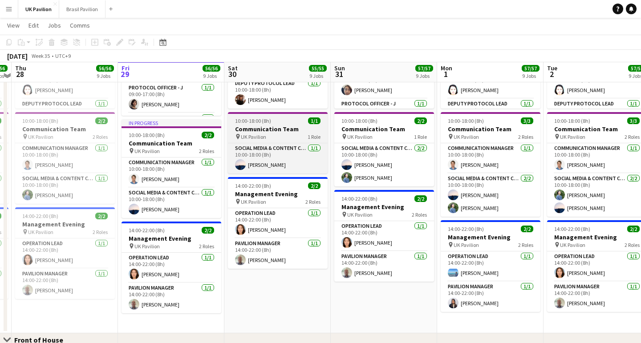
scroll to position [304, 0]
